Goal: Check status

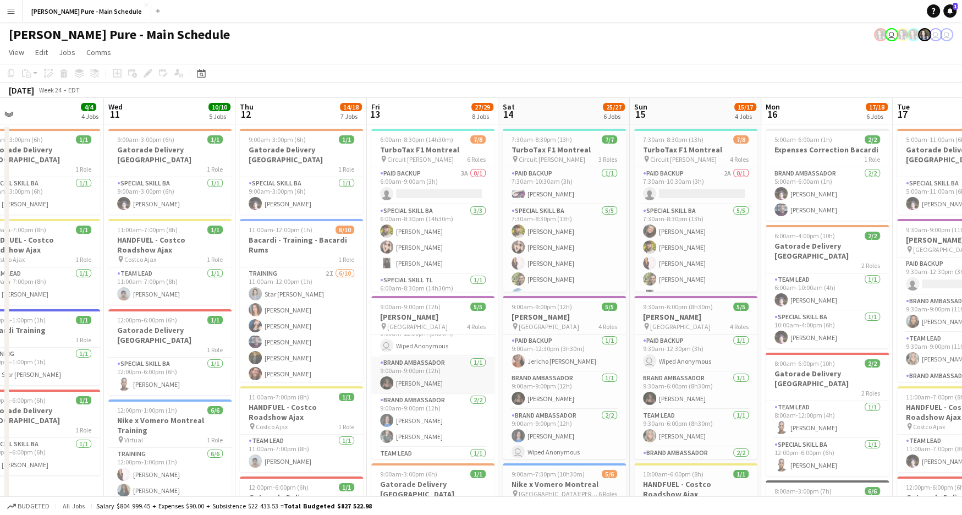
scroll to position [16, 0]
click at [440, 383] on app-card-role "Brand Ambassador [DATE] 9:00am-9:00pm (12h) [PERSON_NAME]" at bounding box center [432, 374] width 123 height 37
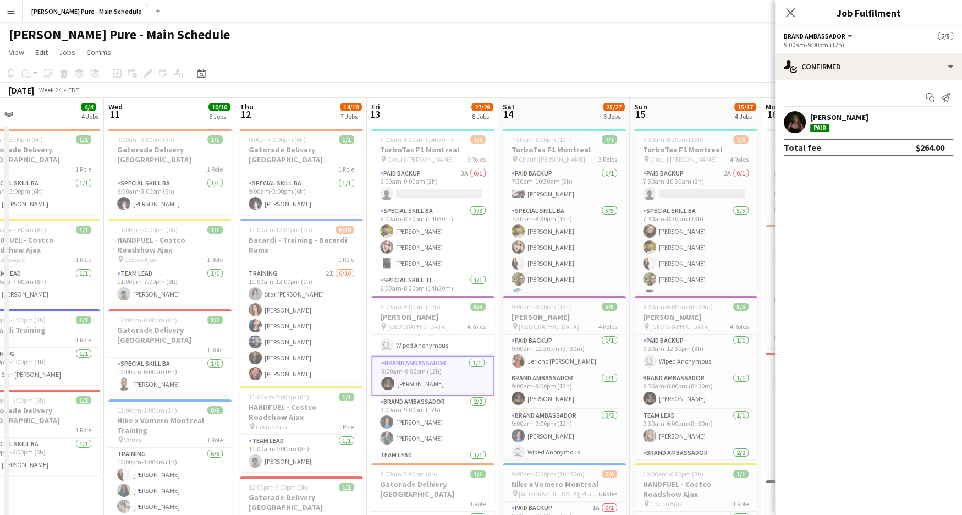
click at [703, 113] on div "[PERSON_NAME]" at bounding box center [839, 117] width 58 height 10
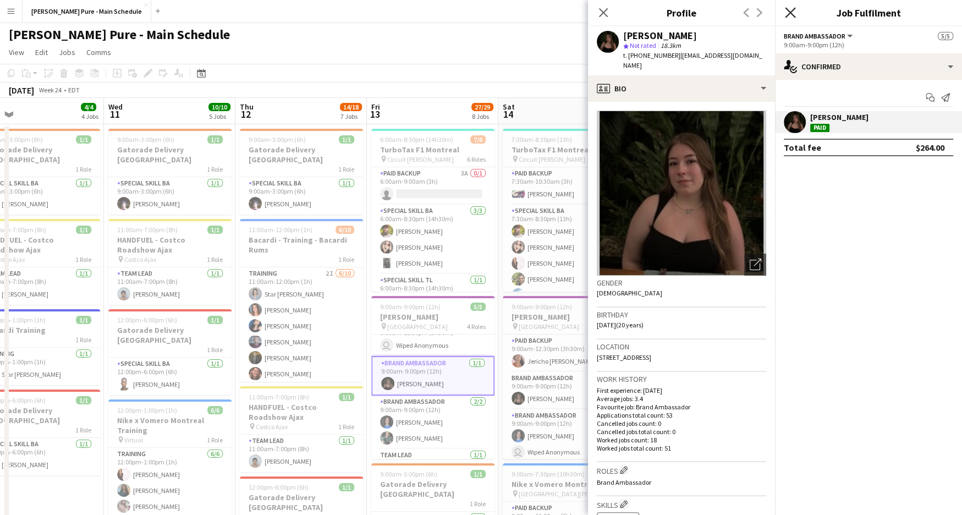
click at [703, 14] on icon "Close pop-in" at bounding box center [790, 12] width 10 height 10
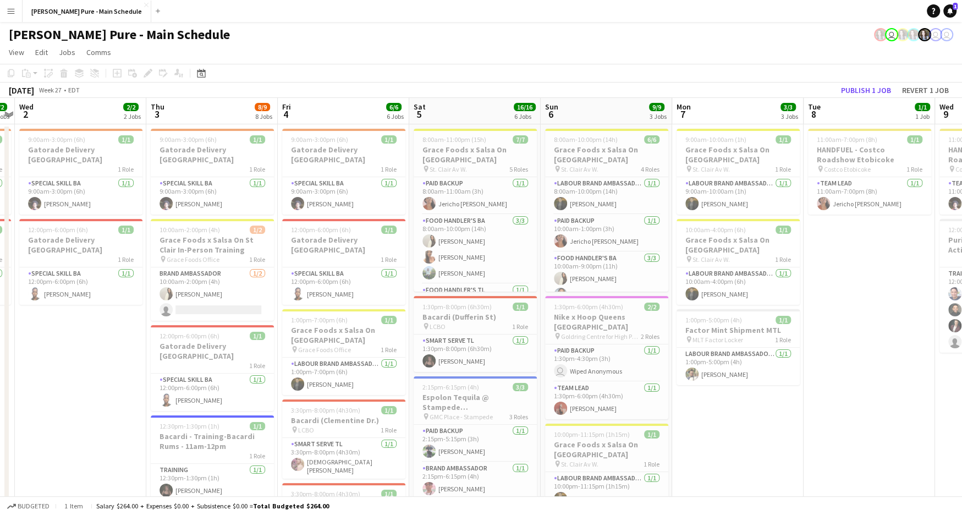
scroll to position [0, 398]
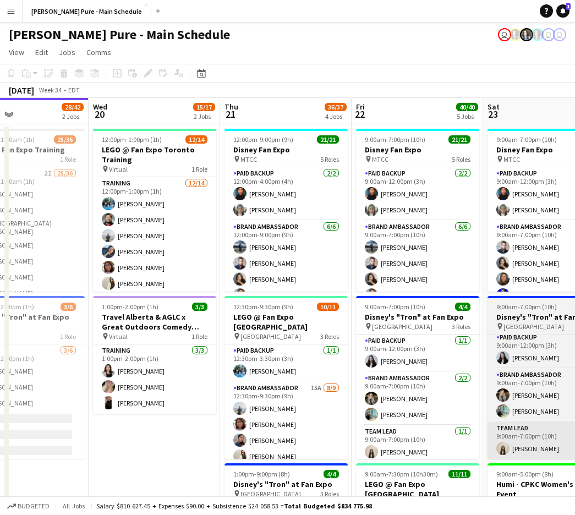
scroll to position [0, 319]
